Goal: Find specific page/section: Find specific page/section

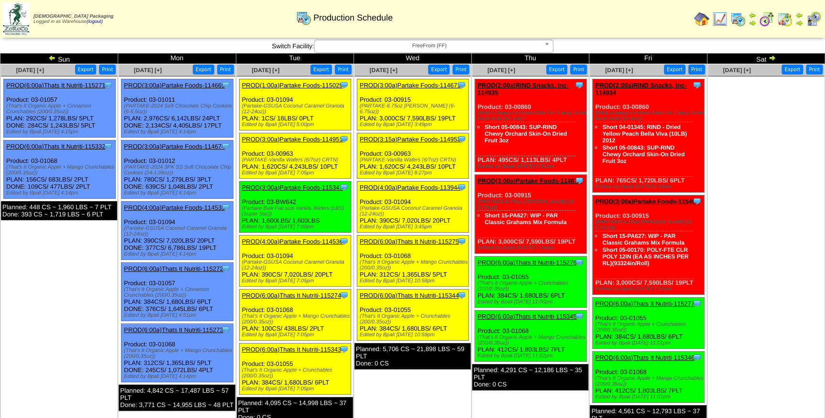
click at [380, 44] on span "FreeFrom (FF)" at bounding box center [429, 45] width 222 height 11
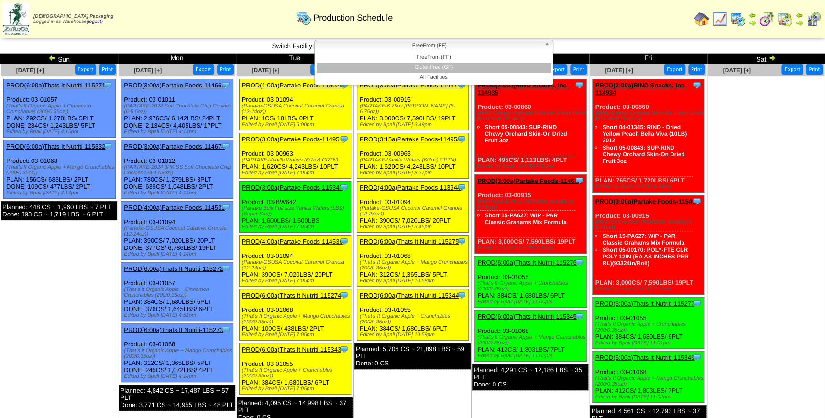
click at [402, 66] on li "GlutenFree (GF)" at bounding box center [433, 68] width 234 height 10
